Goal: Task Accomplishment & Management: Manage account settings

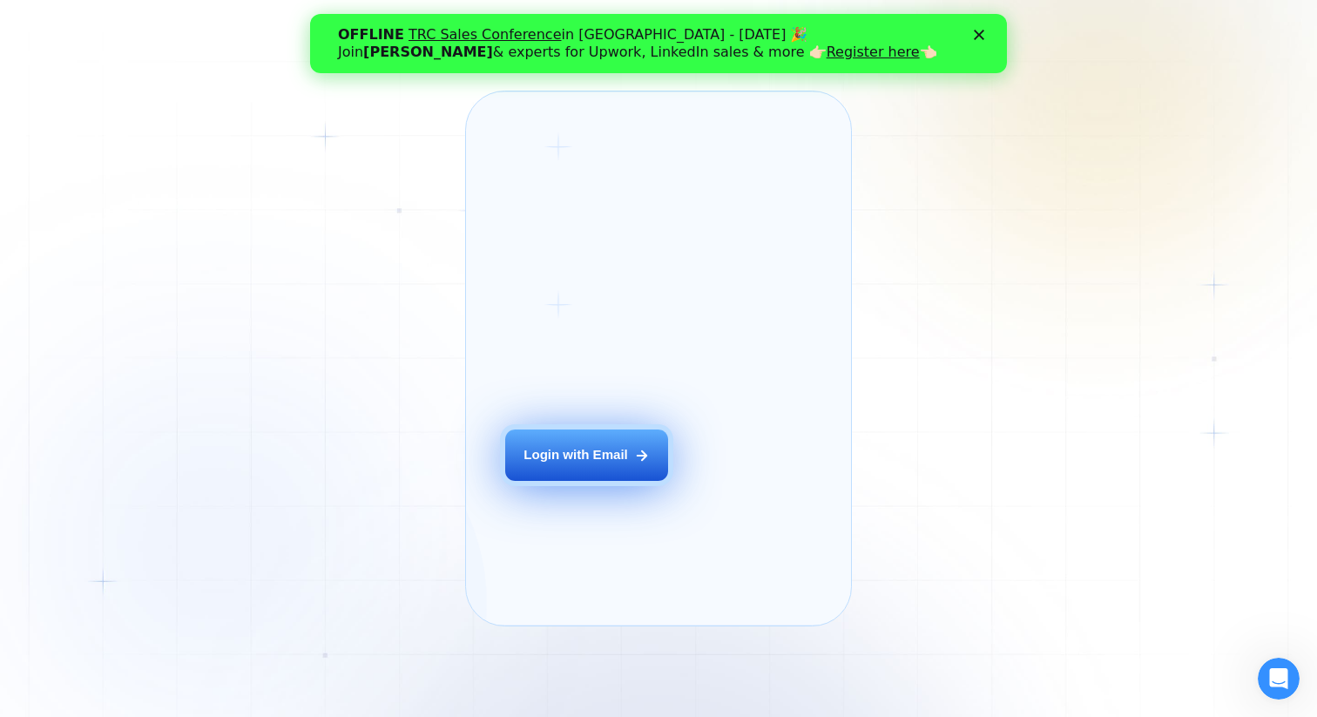
click at [622, 481] on button "Login with Email" at bounding box center [586, 454] width 163 height 51
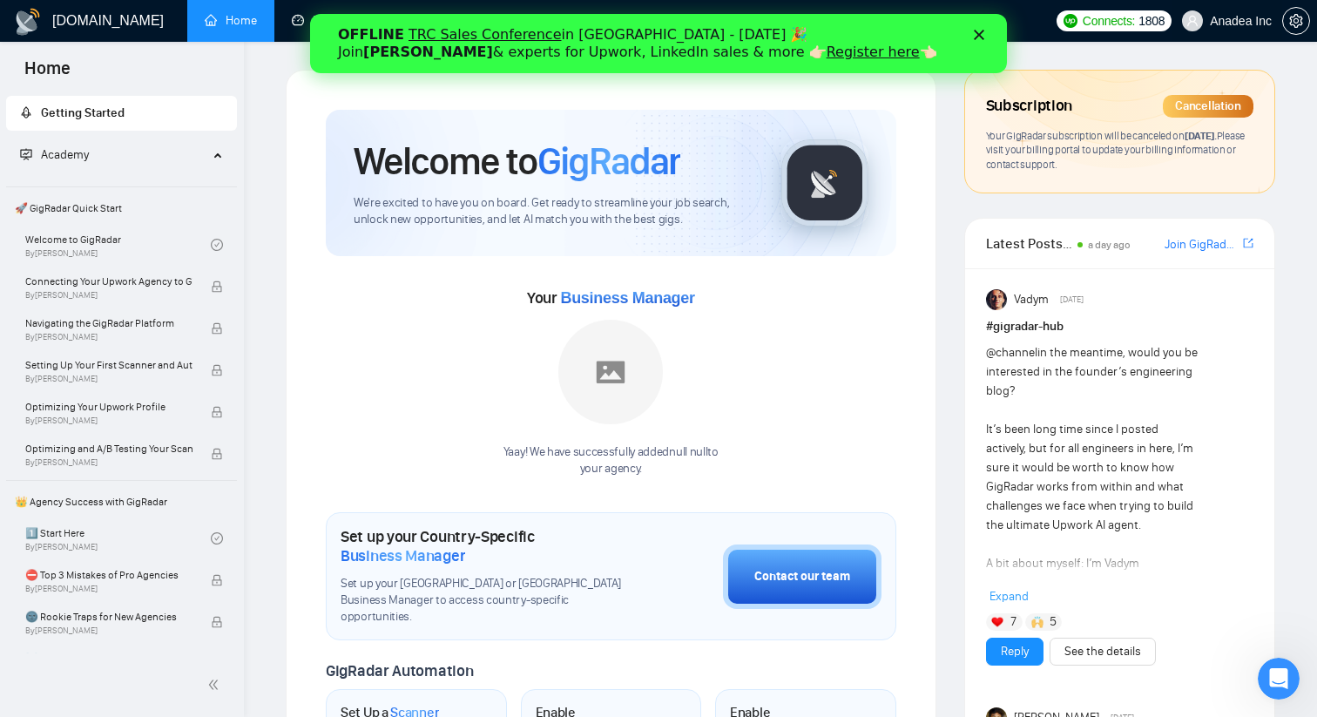
click at [1246, 30] on span "Anadea Inc" at bounding box center [1227, 21] width 111 height 56
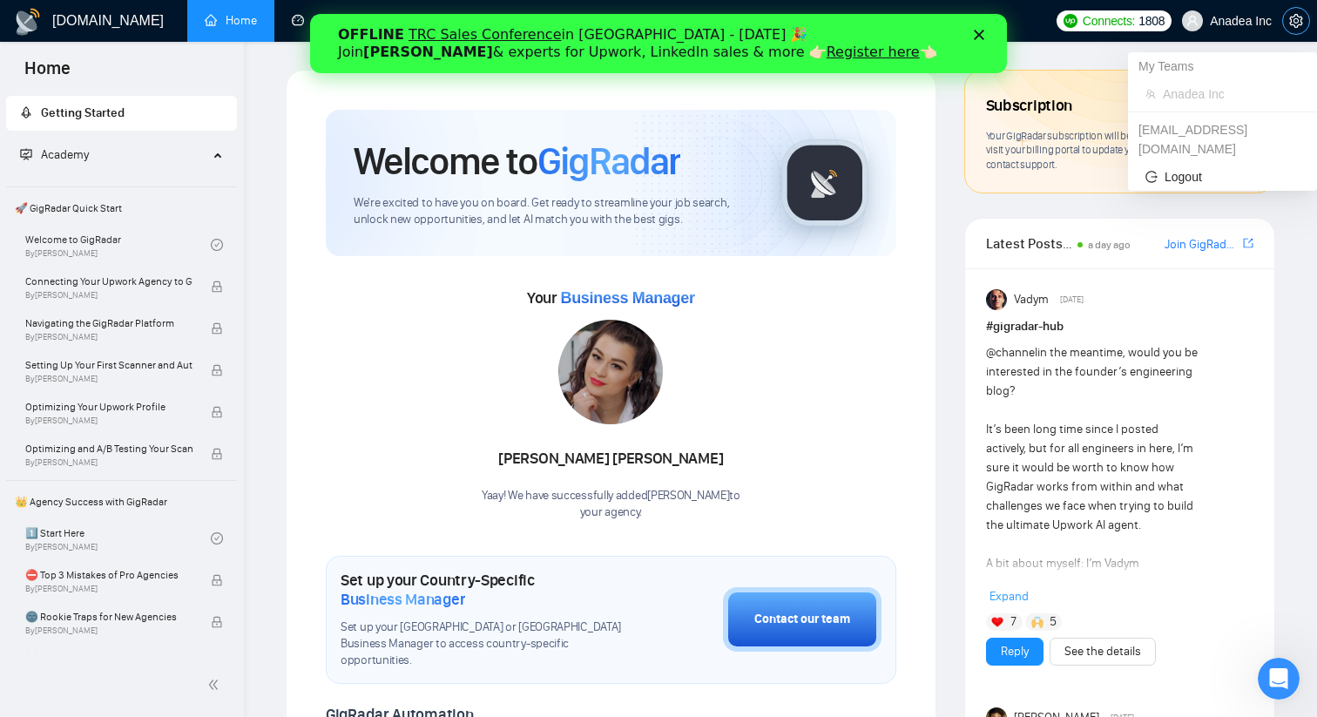
click at [1299, 25] on icon "setting" at bounding box center [1296, 21] width 14 height 14
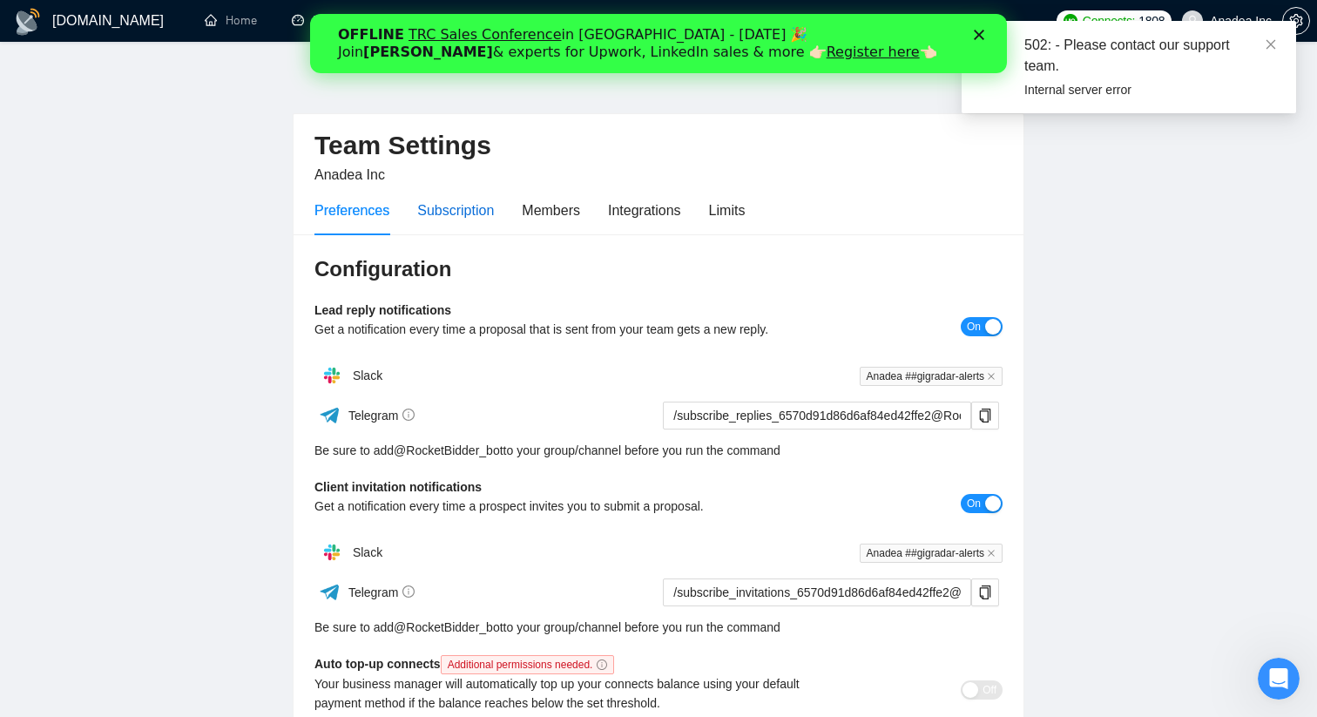
click at [466, 216] on div "Subscription" at bounding box center [455, 210] width 77 height 22
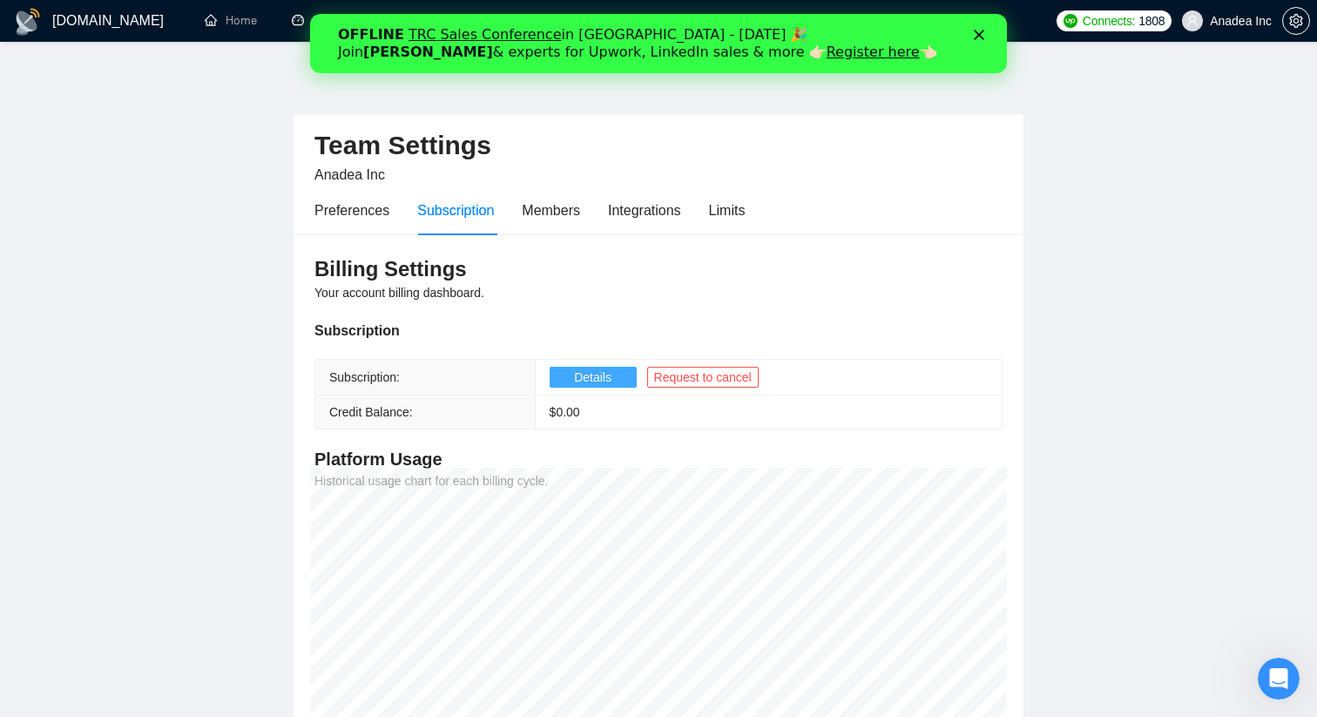
click at [578, 376] on span "Details" at bounding box center [592, 377] width 37 height 19
